Goal: Task Accomplishment & Management: Manage account settings

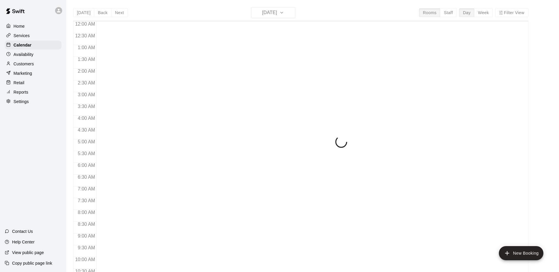
scroll to position [308, 0]
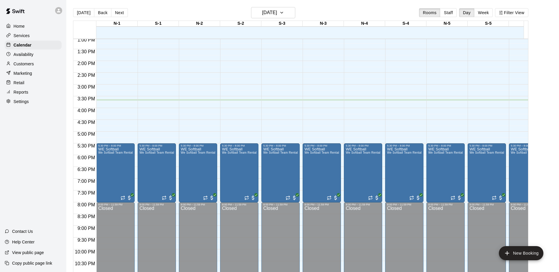
click at [14, 66] on p "Customers" at bounding box center [24, 64] width 20 height 6
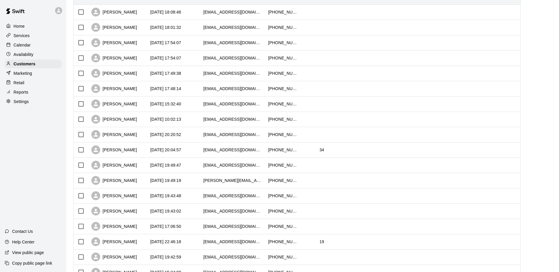
scroll to position [59, 0]
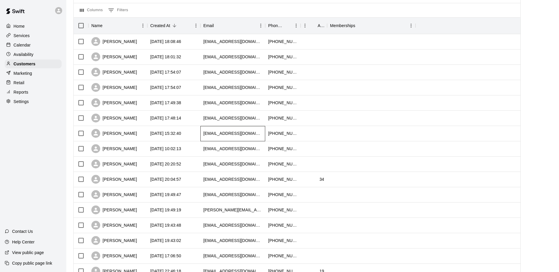
click at [264, 133] on div "[EMAIL_ADDRESS][DOMAIN_NAME]" at bounding box center [232, 133] width 65 height 15
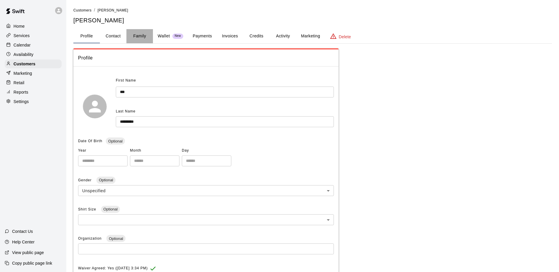
click at [138, 34] on button "Family" at bounding box center [139, 36] width 27 height 14
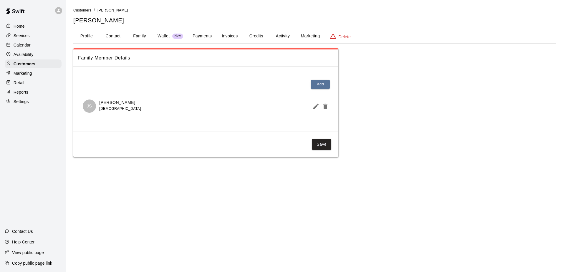
click at [230, 37] on button "Invoices" at bounding box center [229, 36] width 27 height 14
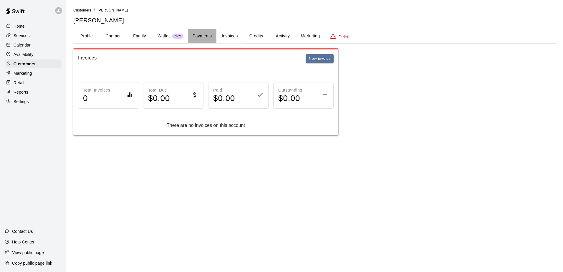
click at [204, 38] on button "Payments" at bounding box center [202, 36] width 29 height 14
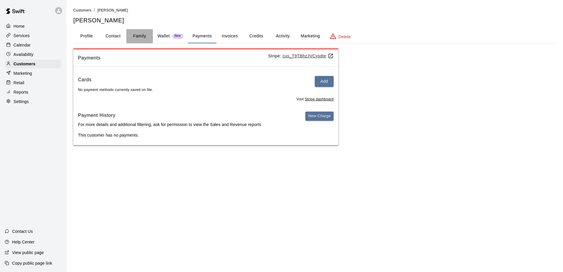
click at [135, 34] on button "Family" at bounding box center [139, 36] width 27 height 14
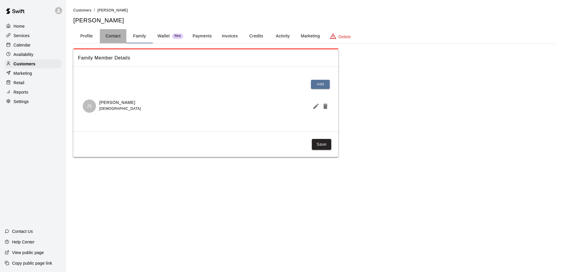
click at [114, 38] on button "Contact" at bounding box center [113, 36] width 27 height 14
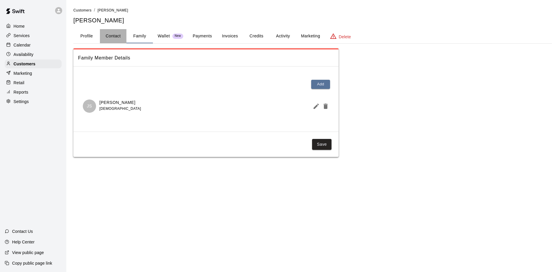
select select "**"
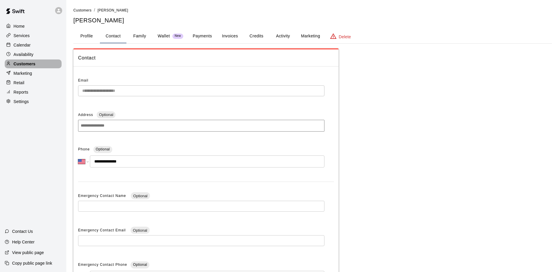
click at [37, 66] on div "Customers" at bounding box center [33, 63] width 57 height 9
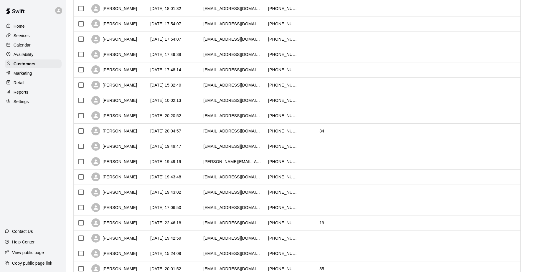
scroll to position [118, 0]
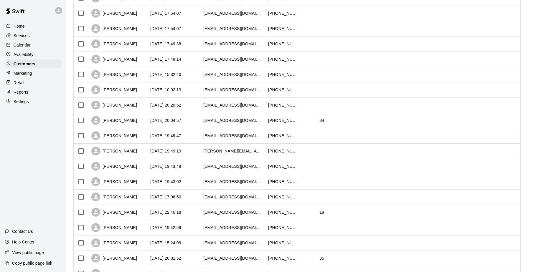
click at [29, 38] on div "Services" at bounding box center [33, 35] width 57 height 9
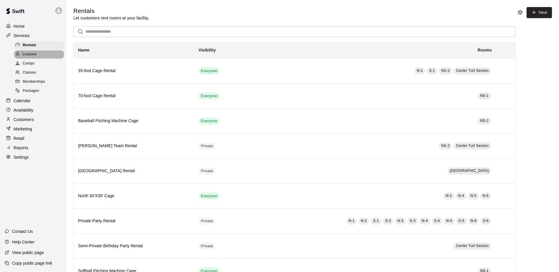
click at [31, 57] on span "Lessons" at bounding box center [30, 55] width 14 height 6
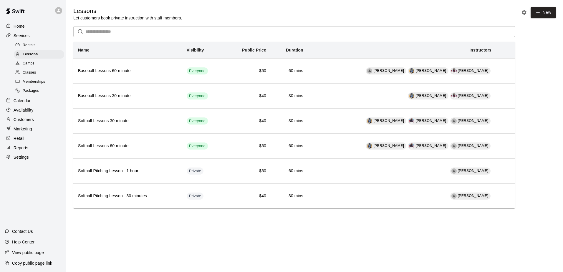
click at [21, 65] on div at bounding box center [18, 64] width 7 height 6
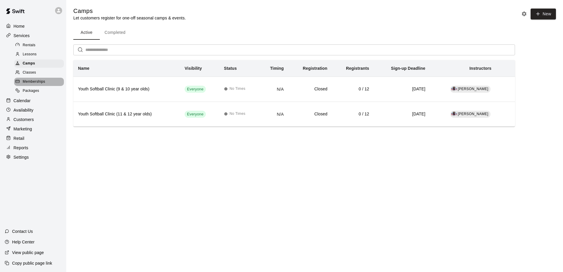
click at [33, 85] on span "Memberships" at bounding box center [34, 82] width 22 height 6
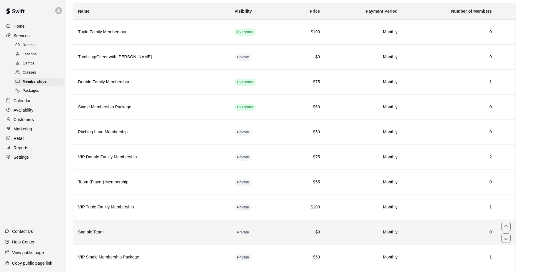
scroll to position [104, 0]
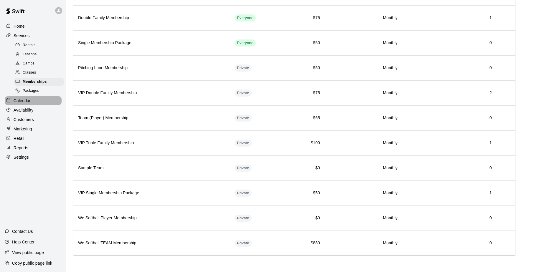
drag, startPoint x: 20, startPoint y: 105, endPoint x: 23, endPoint y: 105, distance: 3.5
click at [21, 104] on p "Calendar" at bounding box center [22, 101] width 17 height 6
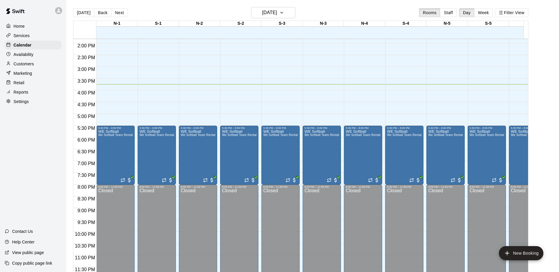
scroll to position [331, 0]
click at [275, 16] on h6 "[DATE]" at bounding box center [269, 13] width 15 height 8
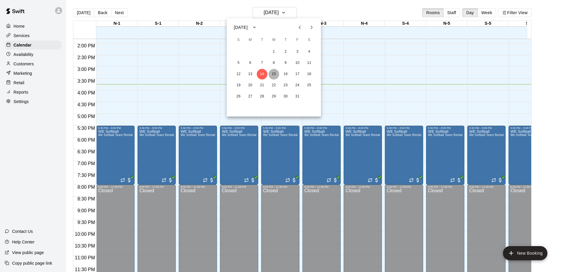
click at [275, 74] on button "15" at bounding box center [274, 74] width 11 height 11
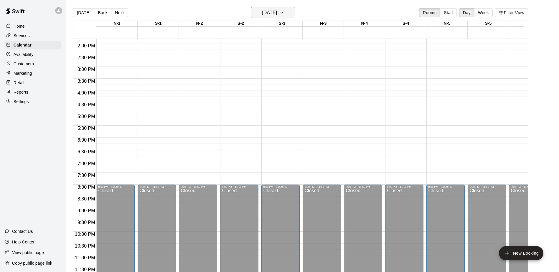
click at [287, 9] on button "[DATE]" at bounding box center [273, 12] width 44 height 11
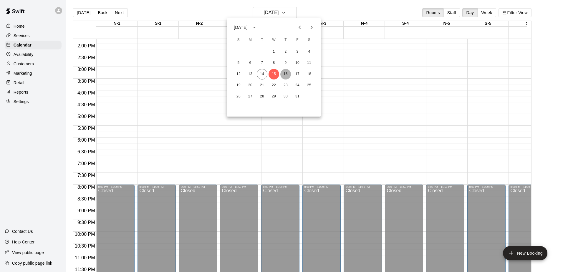
click at [285, 72] on button "16" at bounding box center [285, 74] width 11 height 11
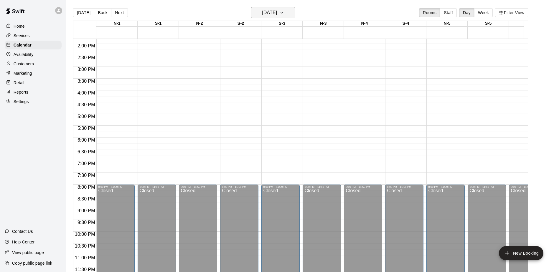
click at [277, 11] on h6 "[DATE]" at bounding box center [269, 13] width 15 height 8
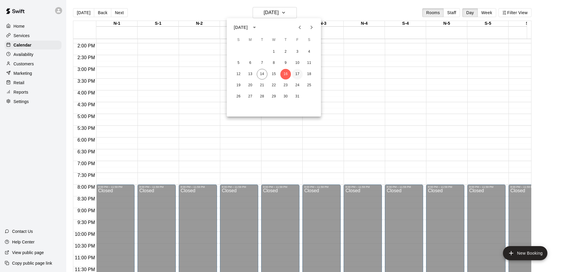
click at [295, 70] on button "17" at bounding box center [297, 74] width 11 height 11
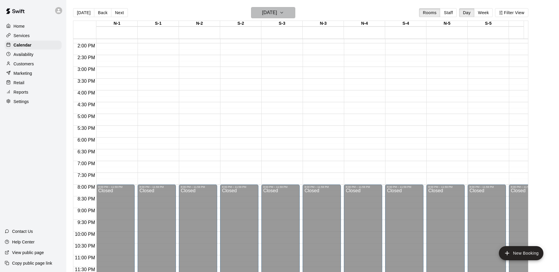
click at [277, 14] on h6 "[DATE]" at bounding box center [269, 13] width 15 height 8
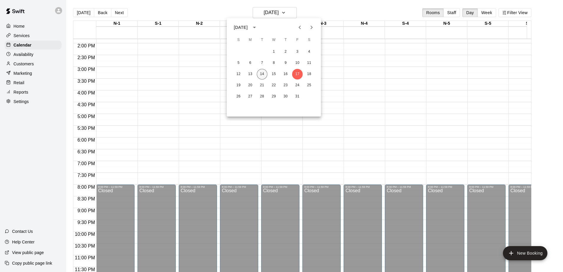
click at [262, 69] on button "14" at bounding box center [262, 74] width 11 height 11
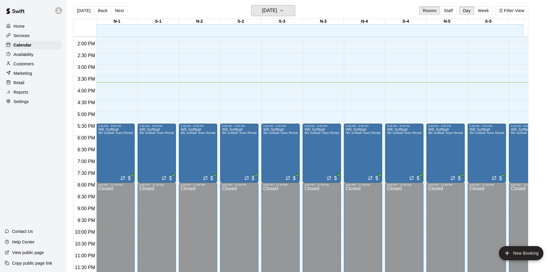
scroll to position [0, 0]
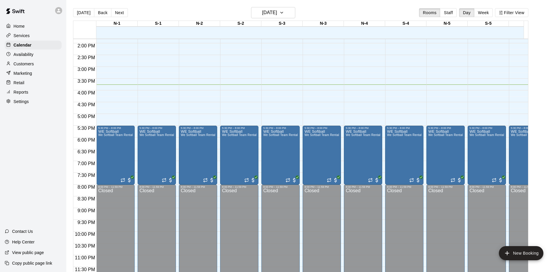
click at [18, 63] on p "Customers" at bounding box center [24, 64] width 20 height 6
